Goal: Information Seeking & Learning: Learn about a topic

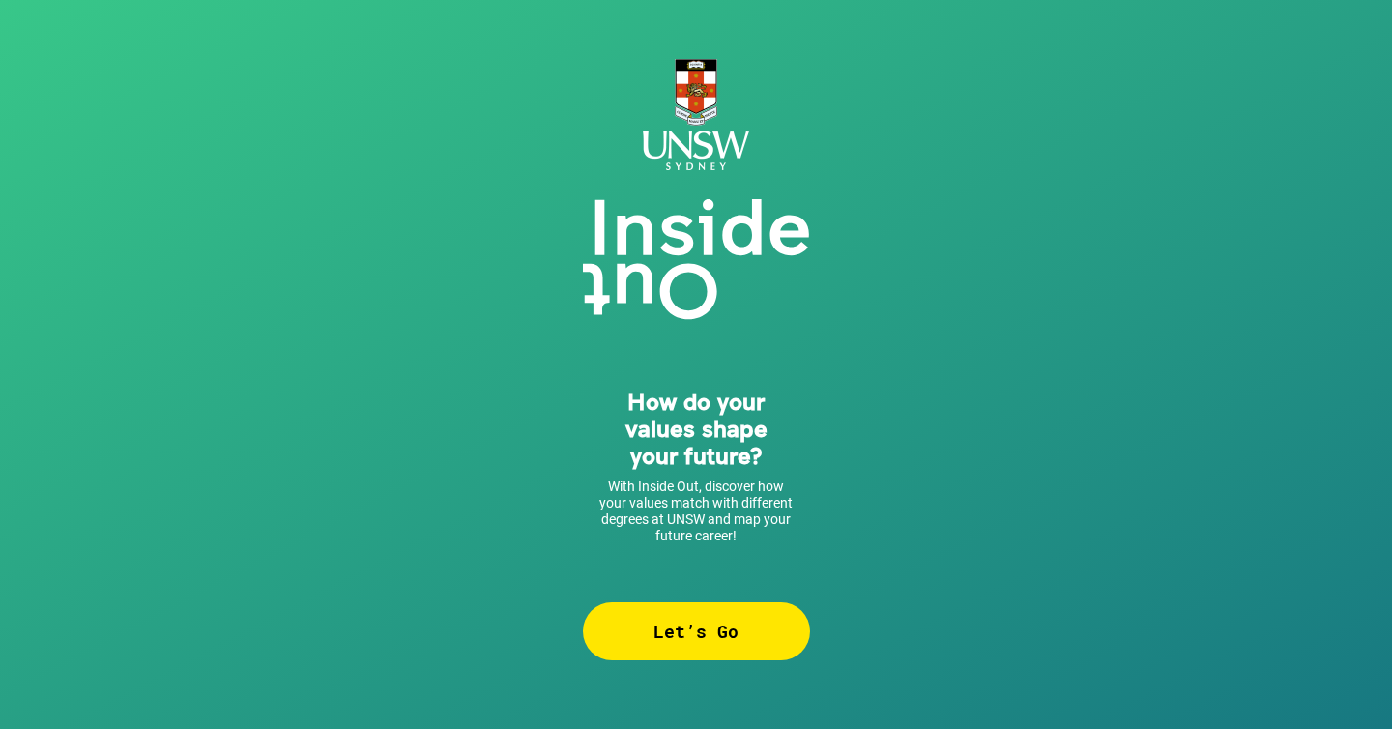
click at [736, 609] on div "Let’s Go" at bounding box center [696, 631] width 227 height 58
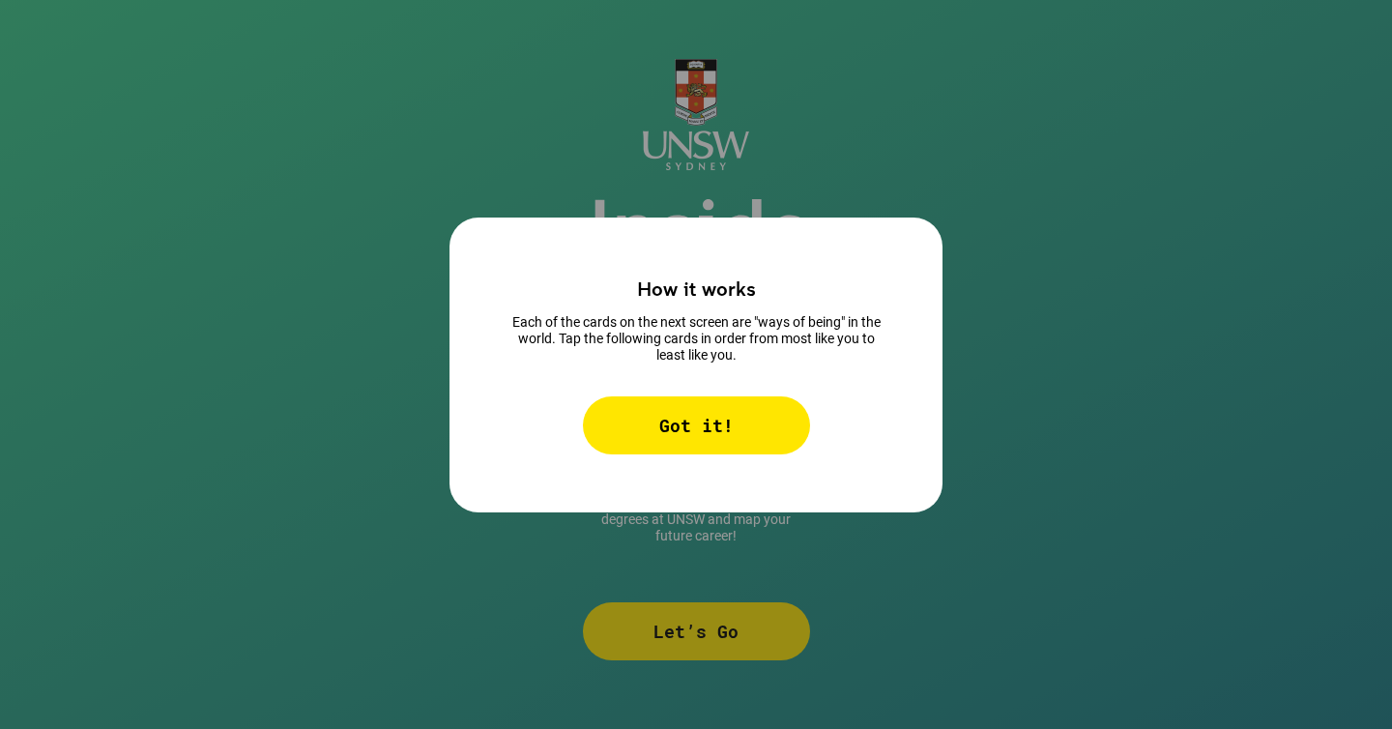
click at [711, 411] on div "Got it!" at bounding box center [696, 425] width 227 height 58
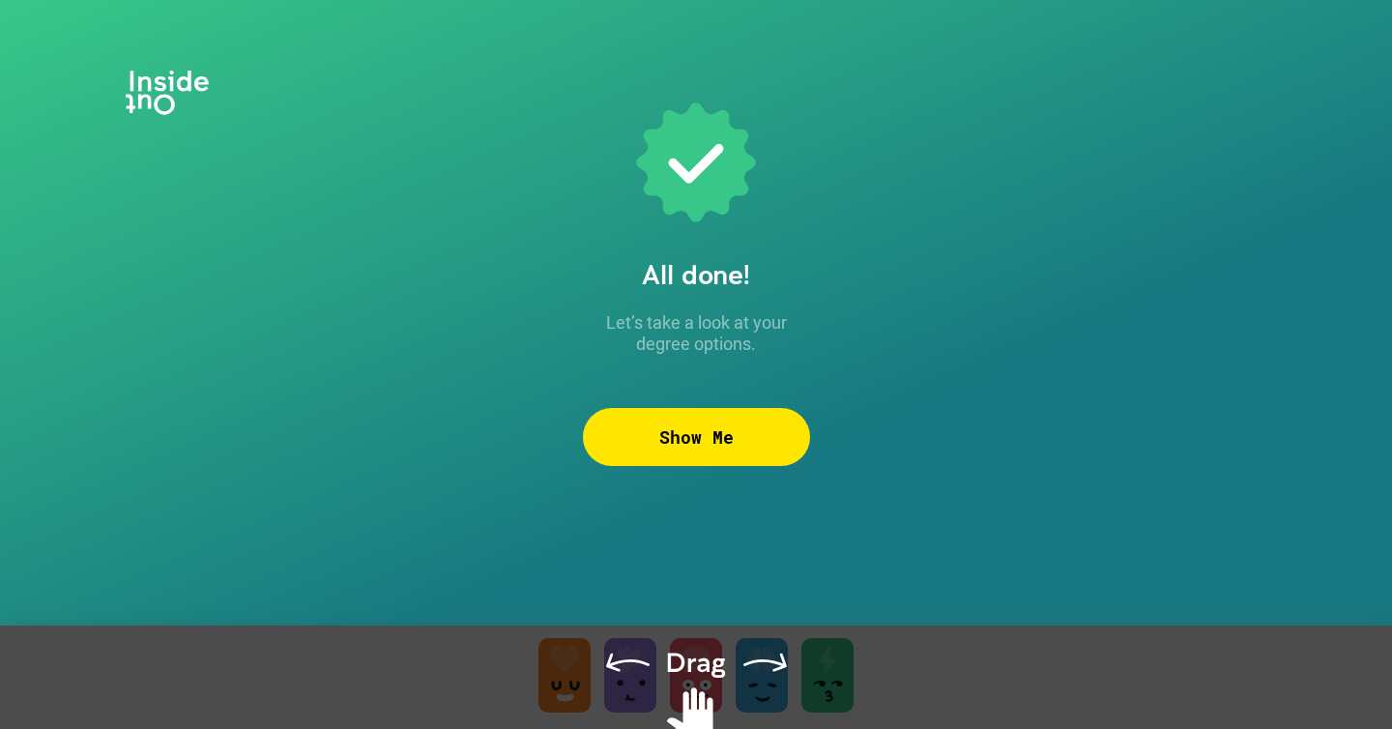
click at [711, 411] on div "Show Me" at bounding box center [696, 437] width 227 height 58
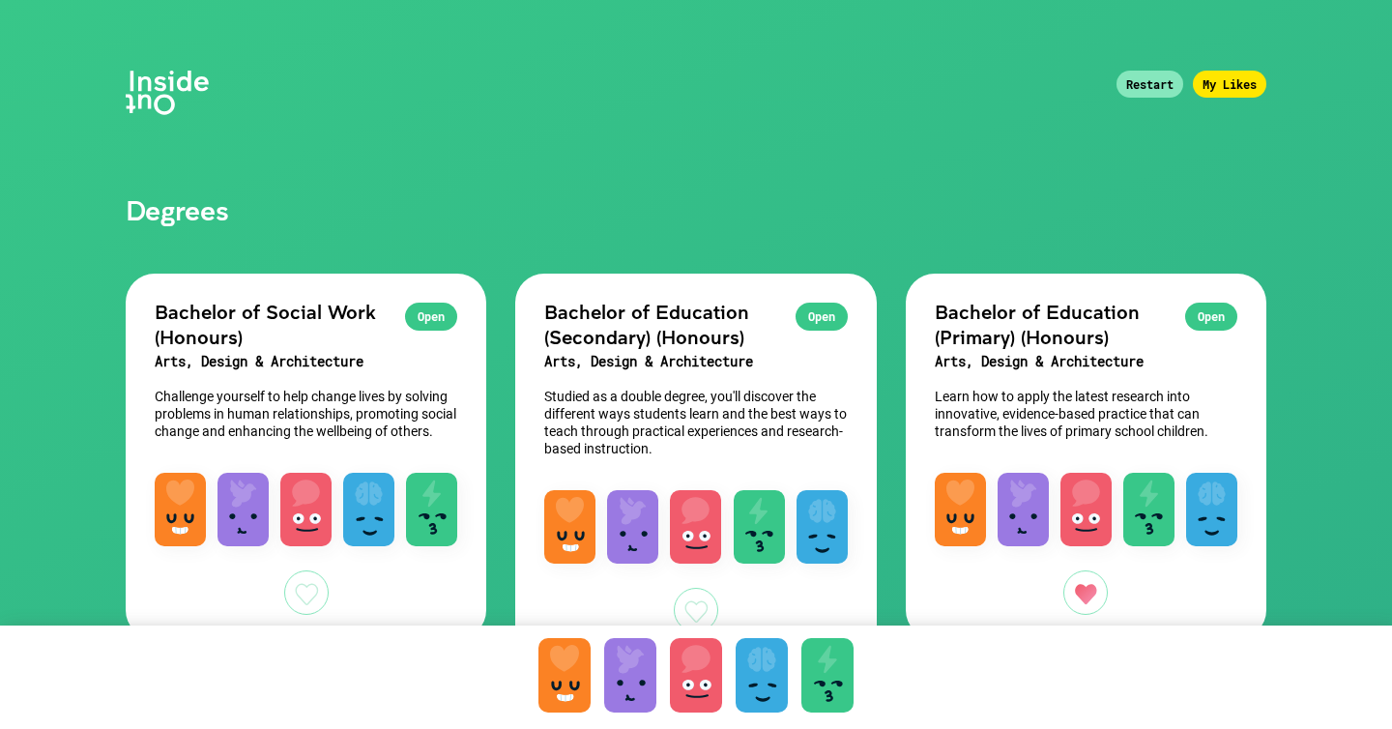
click at [1144, 86] on div "Restart" at bounding box center [1149, 84] width 67 height 27
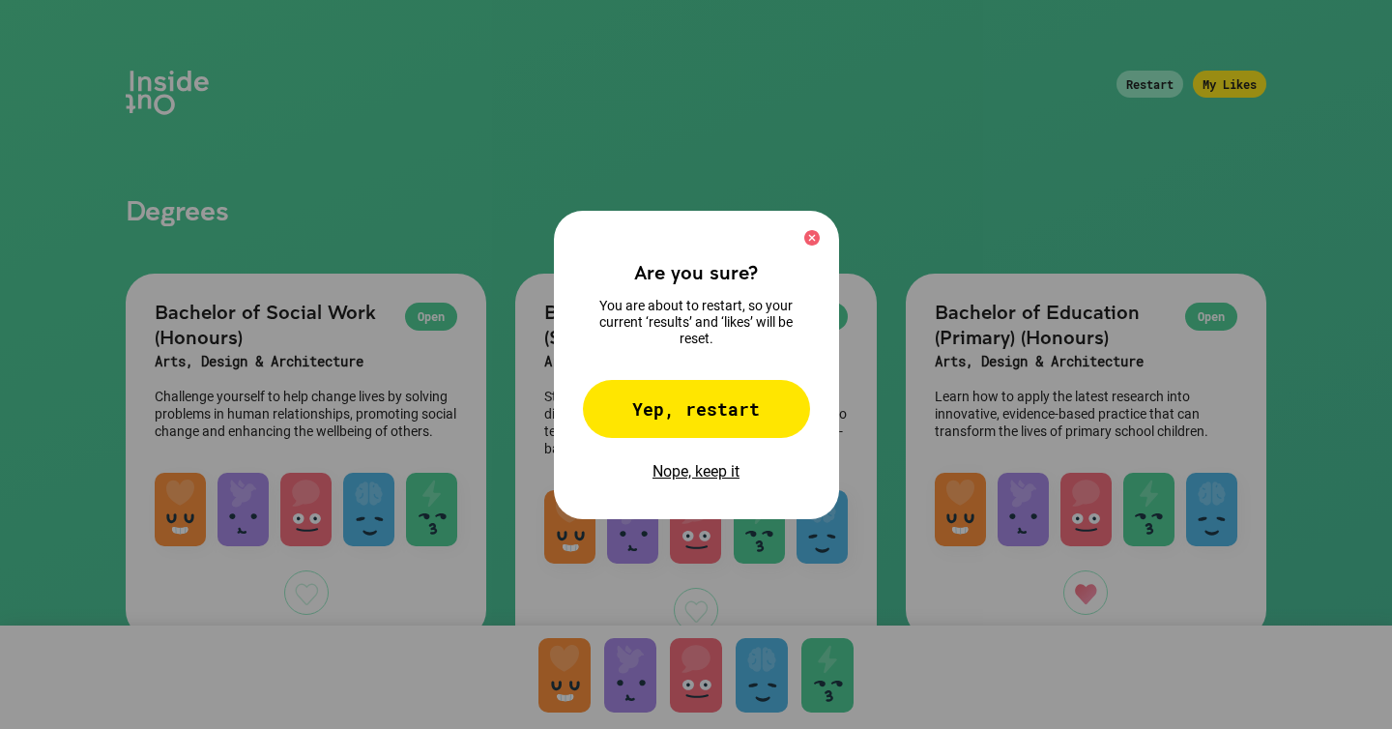
click at [765, 405] on div "Yep, restart" at bounding box center [696, 409] width 227 height 58
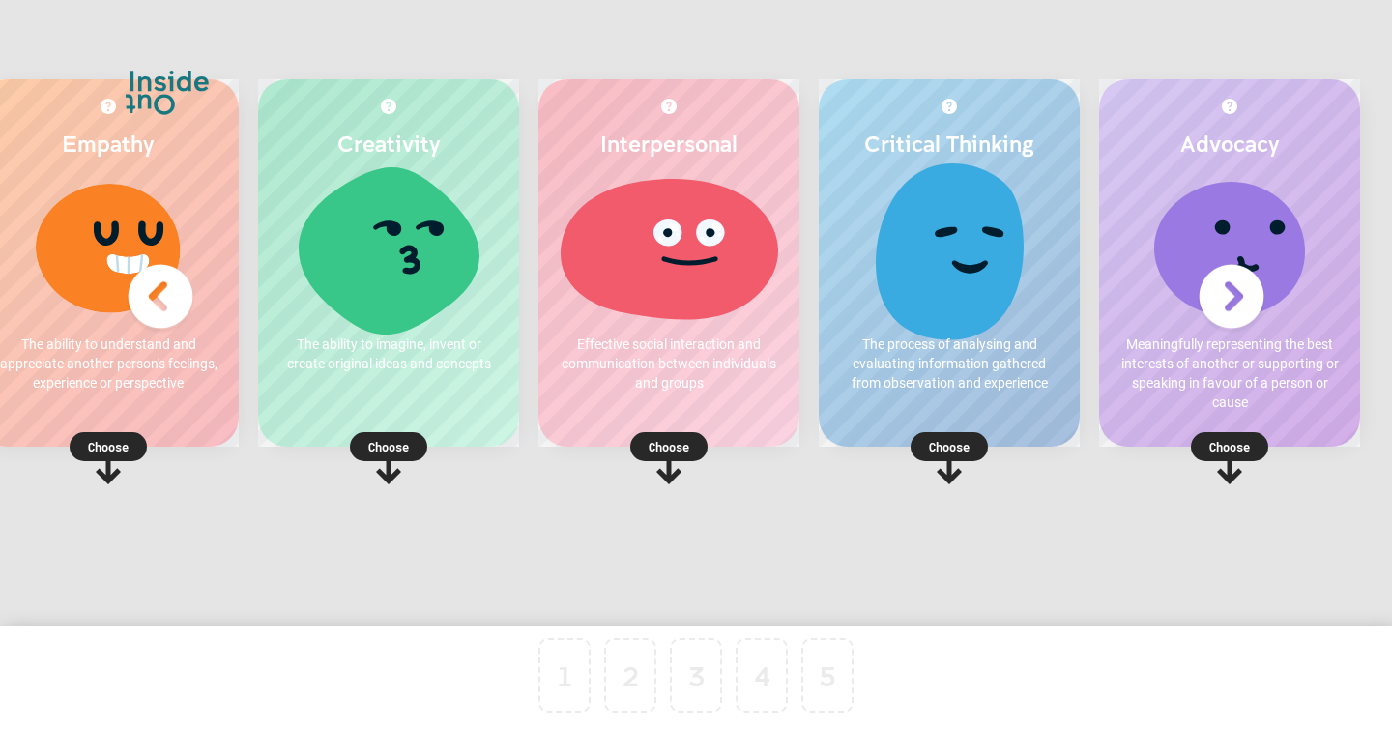
scroll to position [0, 68]
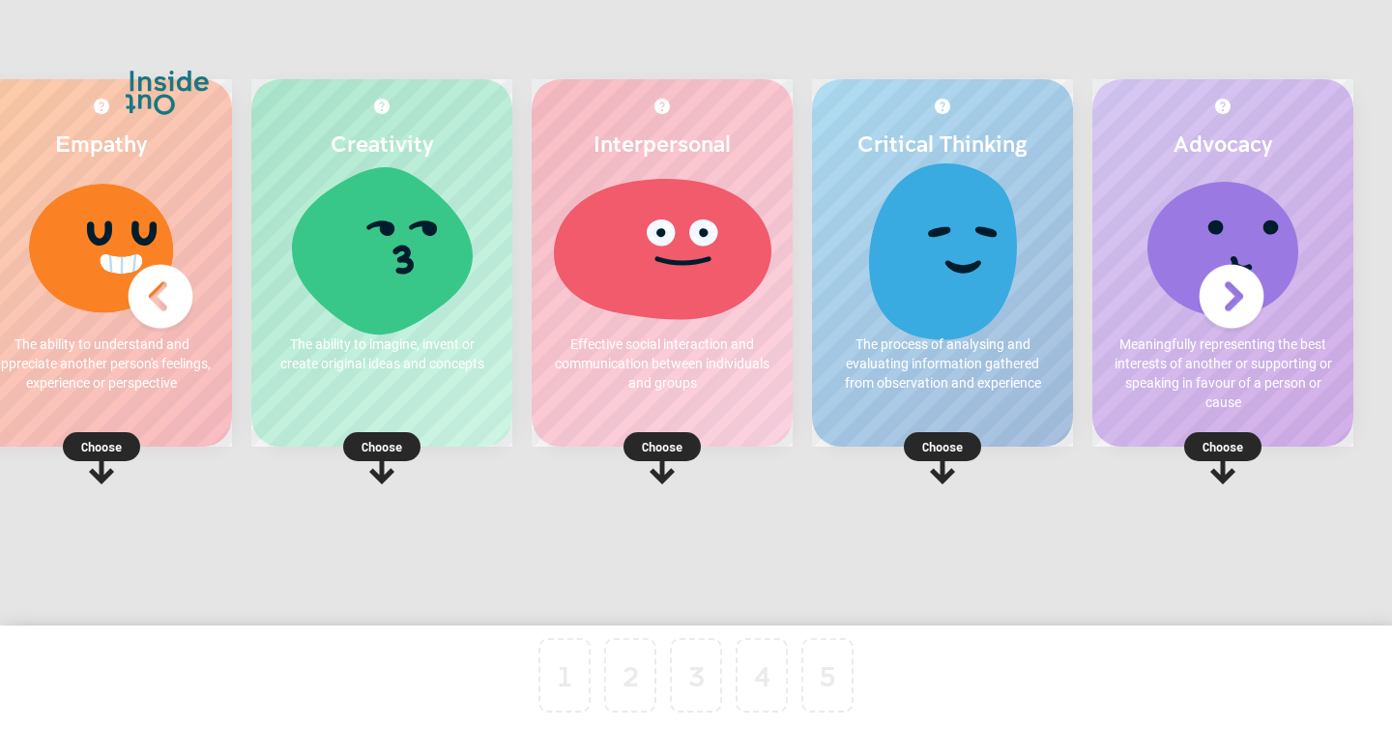
click at [1226, 443] on p "Choose" at bounding box center [1222, 446] width 261 height 19
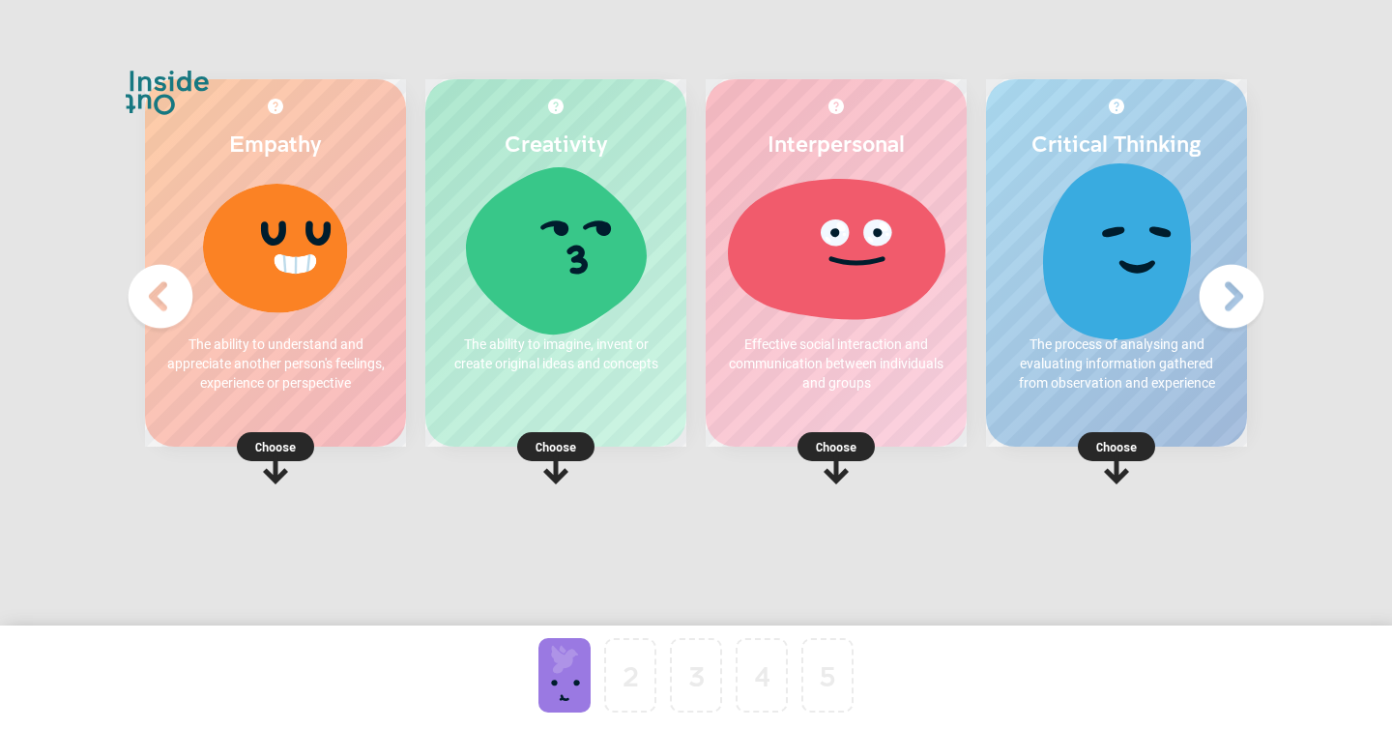
click at [1086, 449] on rect at bounding box center [1116, 446] width 77 height 29
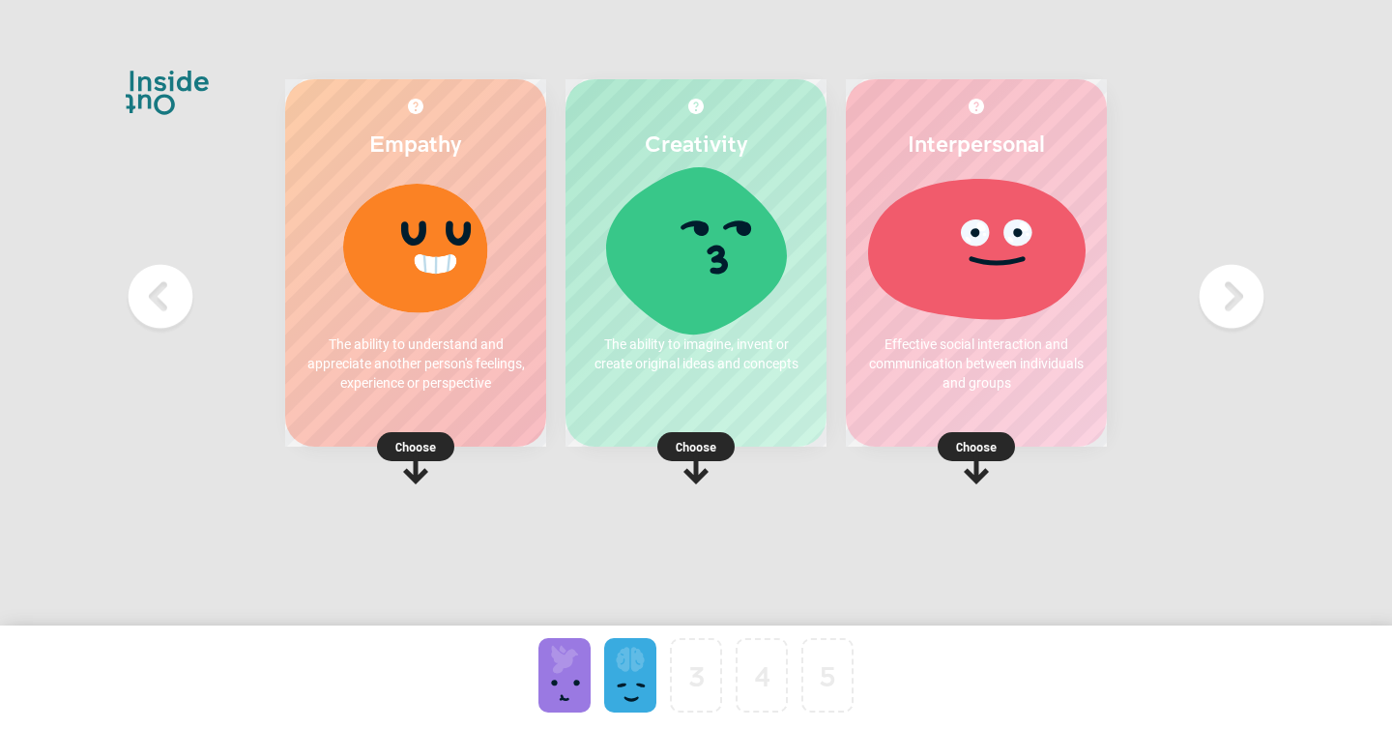
click at [689, 448] on p "Choose" at bounding box center [695, 446] width 261 height 19
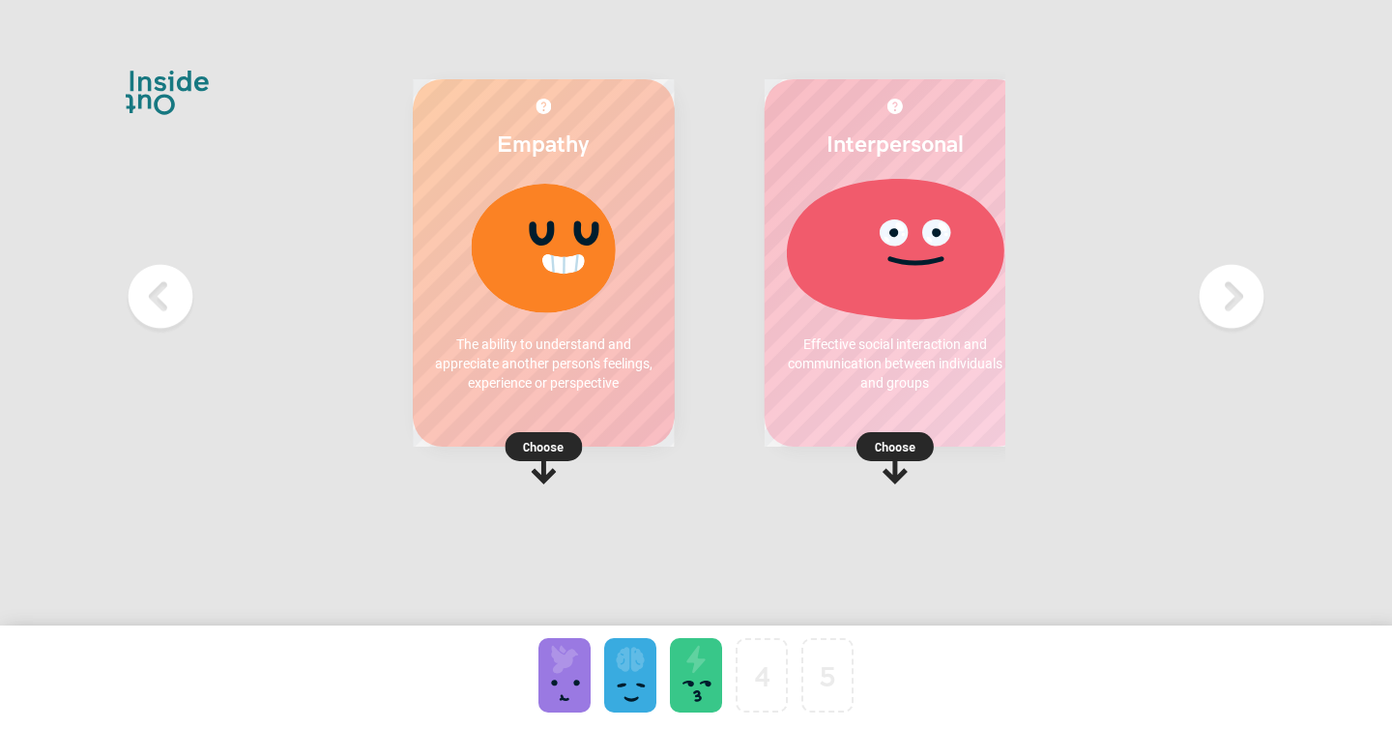
click at [444, 437] on p "Choose" at bounding box center [543, 446] width 261 height 19
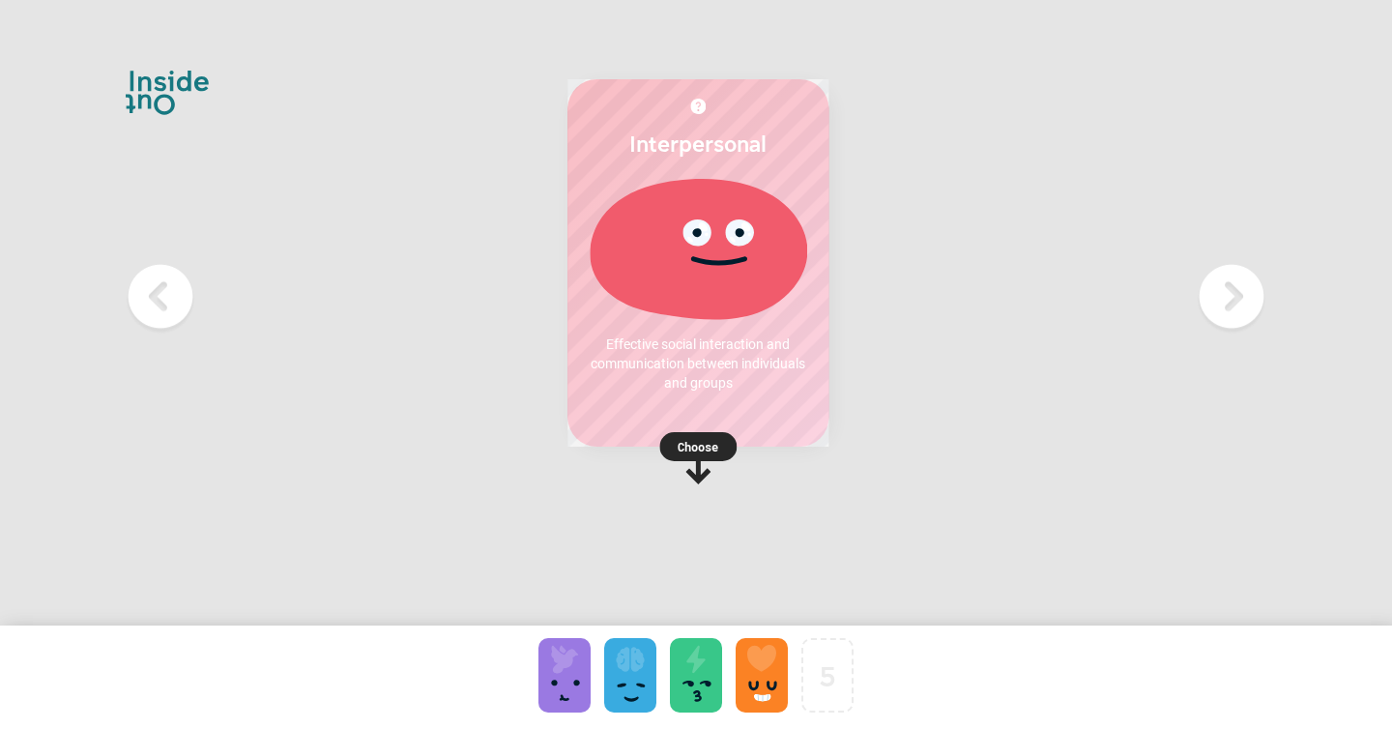
click at [770, 452] on p "Choose" at bounding box center [697, 446] width 261 height 19
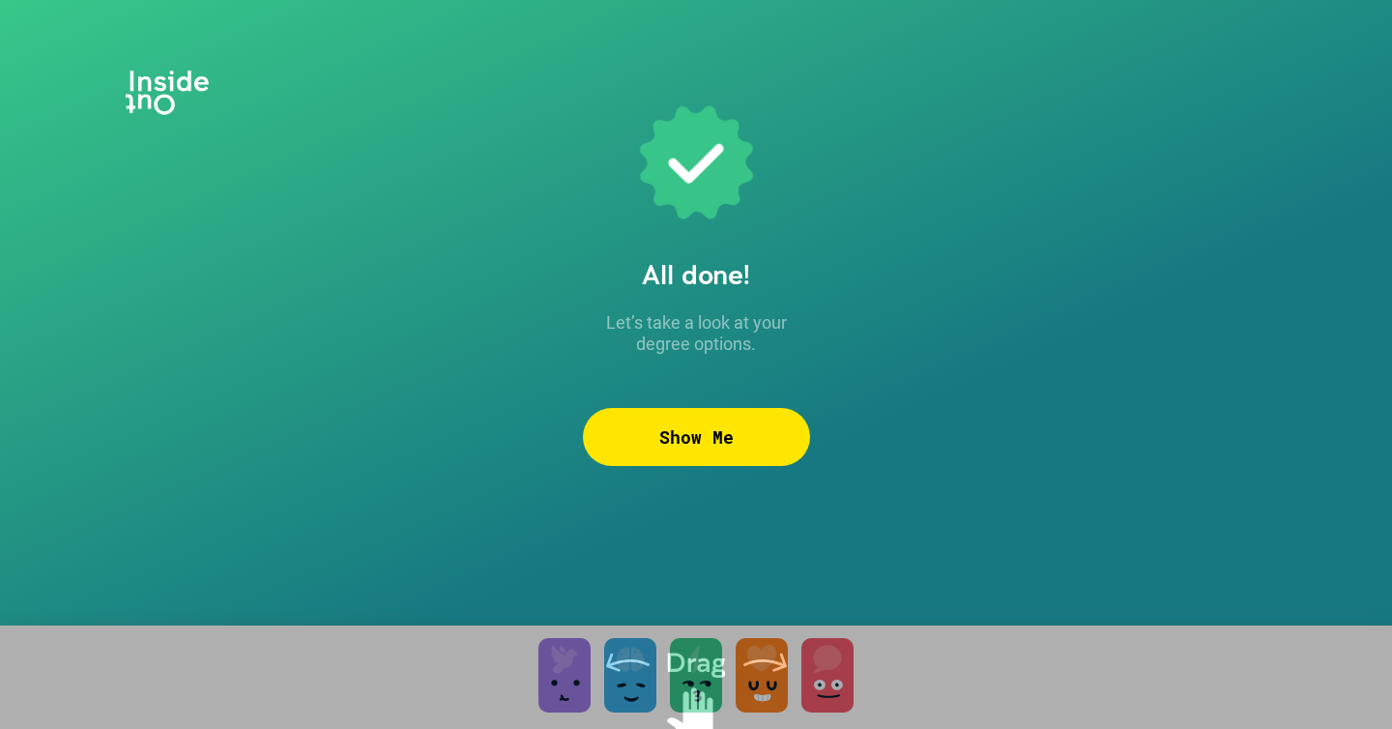
click at [732, 454] on div "Show Me" at bounding box center [696, 437] width 227 height 58
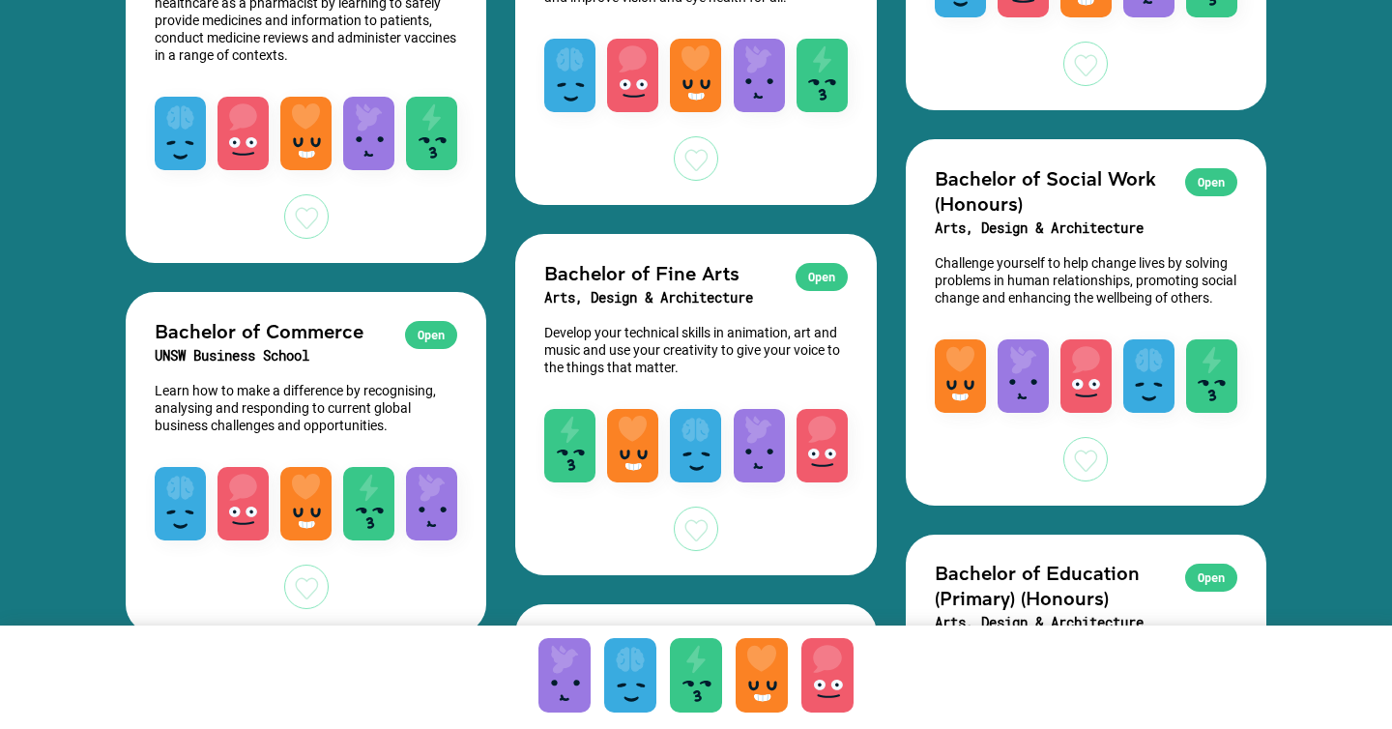
scroll to position [4619, 0]
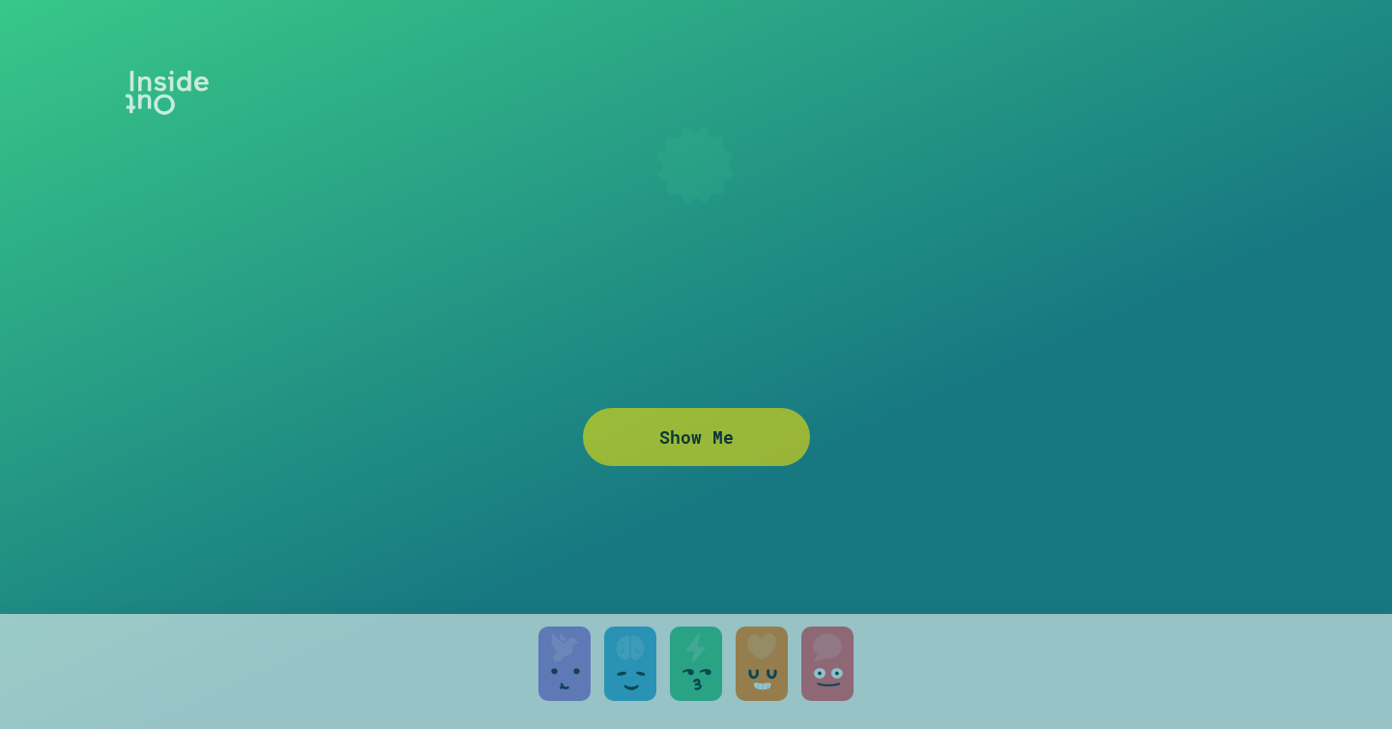
click at [739, 289] on h2 "All done!" at bounding box center [696, 273] width 227 height 33
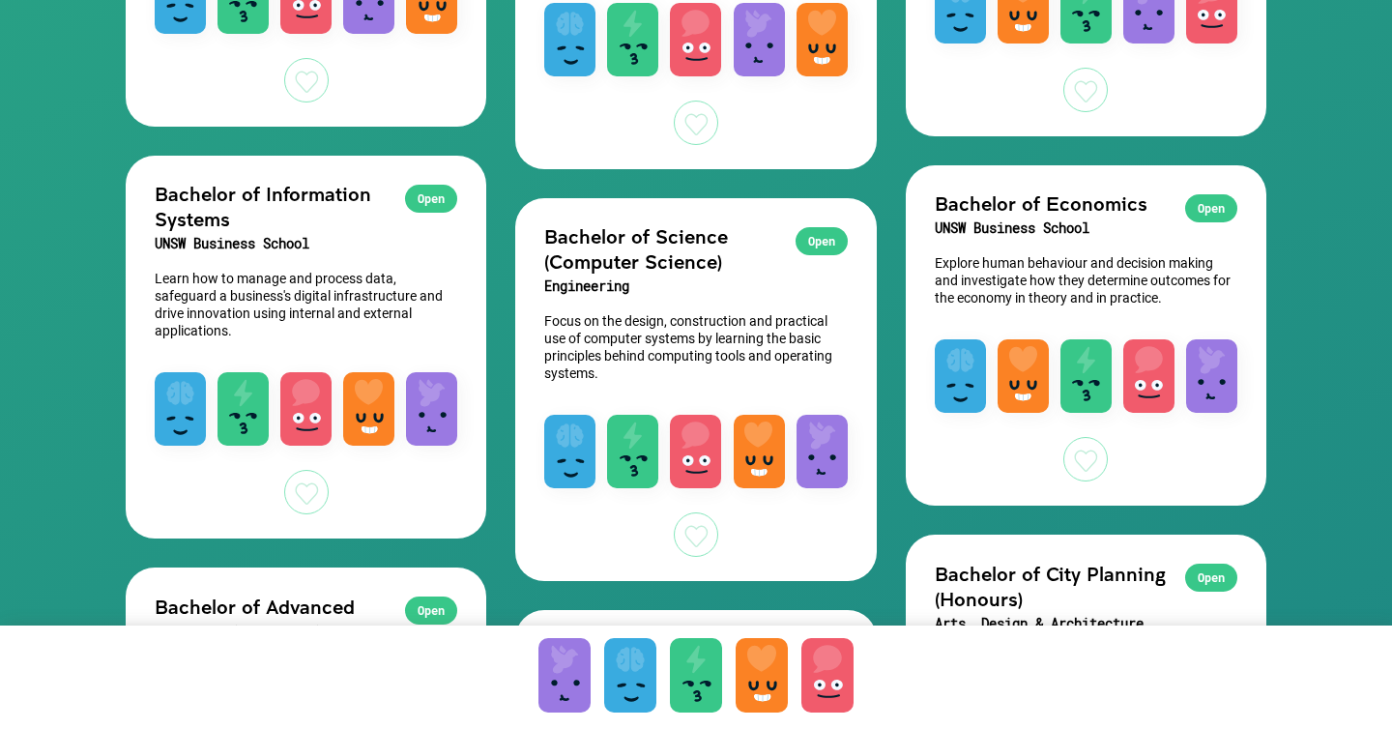
scroll to position [2163, 0]
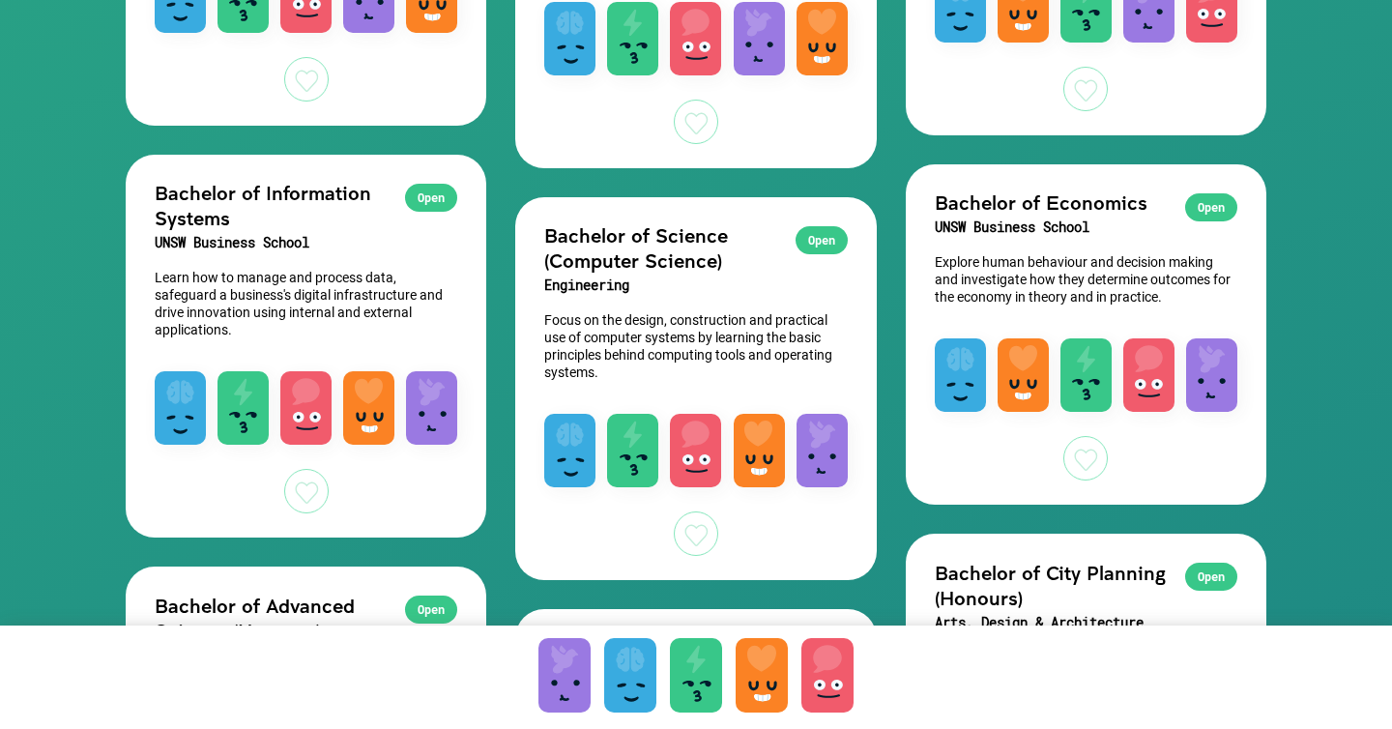
click at [643, 255] on h2 "Bachelor of Science (Computer Science)" at bounding box center [695, 247] width 303 height 50
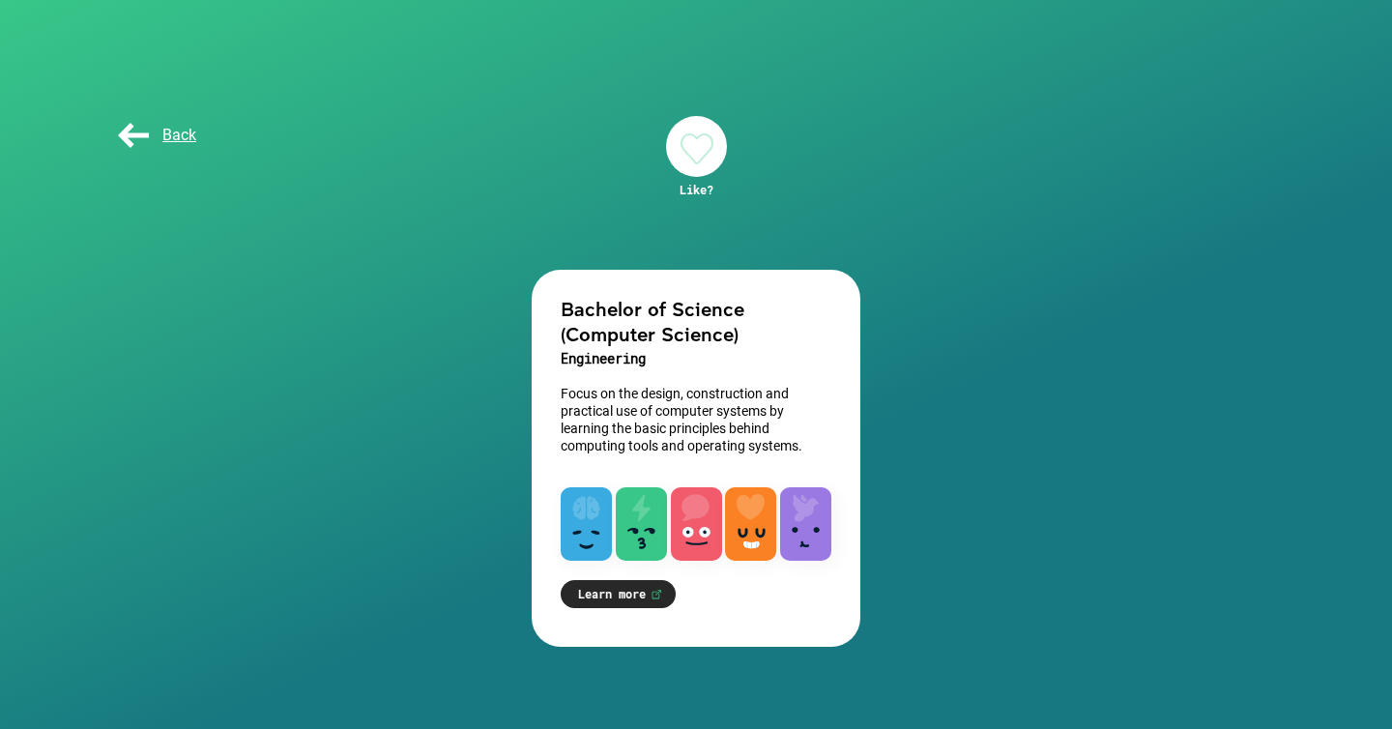
click at [604, 602] on link "Learn more" at bounding box center [618, 594] width 115 height 28
